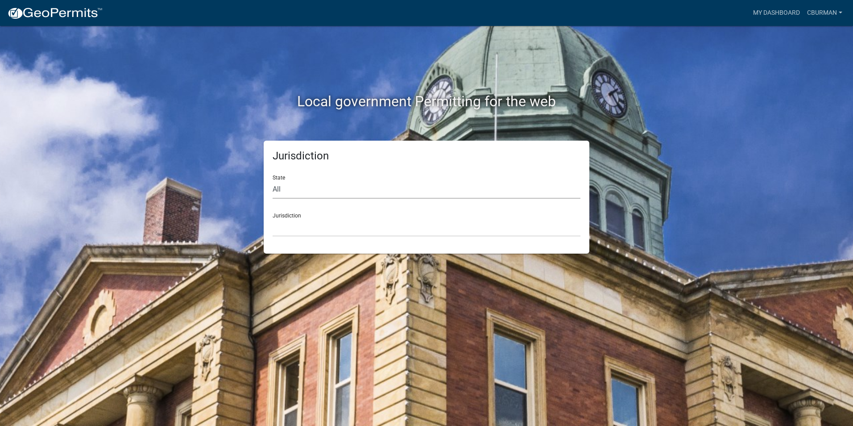
click at [321, 192] on select "All [US_STATE] [US_STATE] [US_STATE] [US_STATE] [US_STATE] [US_STATE] [US_STATE…" at bounding box center [427, 189] width 308 height 18
select select "[US_STATE]"
click at [273, 180] on select "All [US_STATE] [US_STATE] [US_STATE] [US_STATE] [US_STATE] [US_STATE] [US_STATE…" at bounding box center [427, 189] width 308 height 18
click at [324, 235] on select "City of [GEOGRAPHIC_DATA], [US_STATE] City of [GEOGRAPHIC_DATA], [US_STATE] Cit…" at bounding box center [427, 227] width 308 height 18
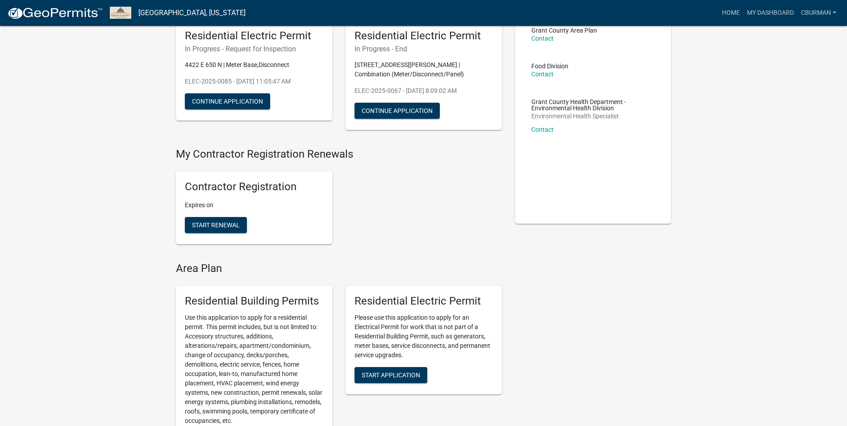
scroll to position [134, 0]
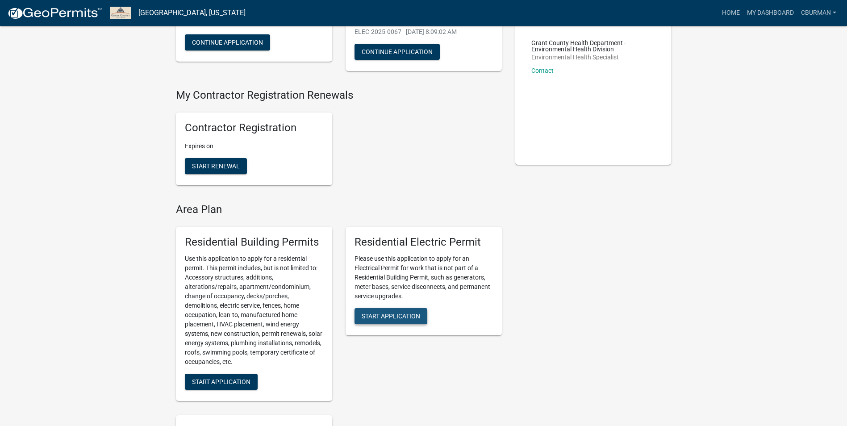
click at [395, 320] on button "Start Application" at bounding box center [390, 316] width 73 height 16
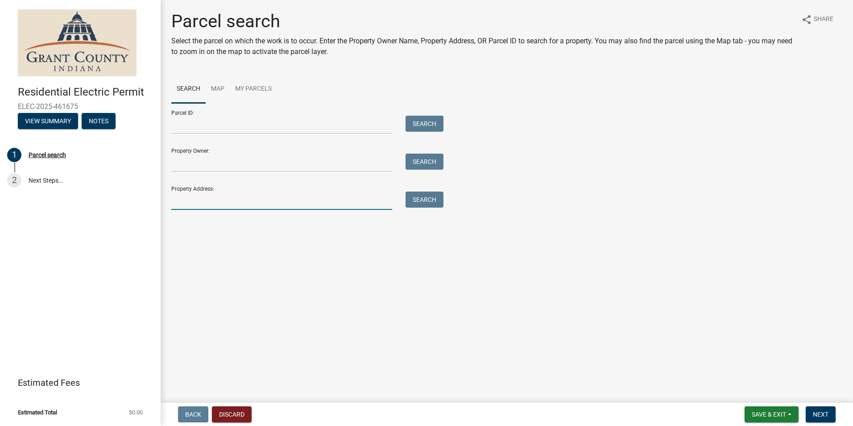
drag, startPoint x: 256, startPoint y: 202, endPoint x: 252, endPoint y: 195, distance: 8.2
click at [256, 202] on input "Property Address:" at bounding box center [281, 200] width 221 height 18
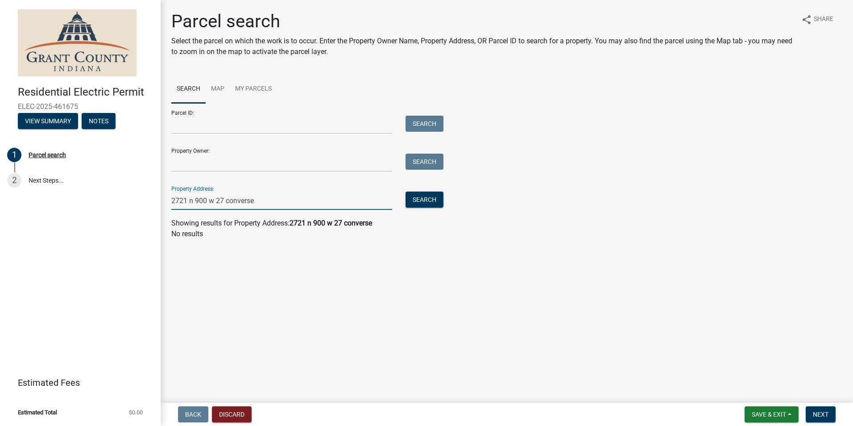
drag, startPoint x: 264, startPoint y: 201, endPoint x: 224, endPoint y: 199, distance: 39.8
click at [224, 199] on input "2721 n 900 w 27 converse" at bounding box center [281, 200] width 221 height 18
type input "[STREET_ADDRESS]"
click at [437, 203] on button "Search" at bounding box center [425, 199] width 38 height 16
